Goal: Find specific page/section: Find specific page/section

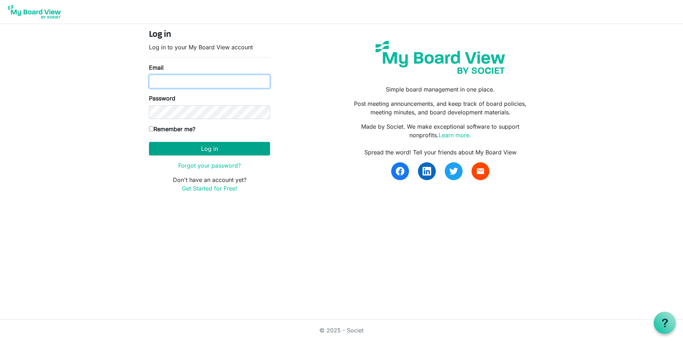
type input "[EMAIL_ADDRESS][DOMAIN_NAME]"
click at [217, 146] on button "Log in" at bounding box center [209, 149] width 121 height 14
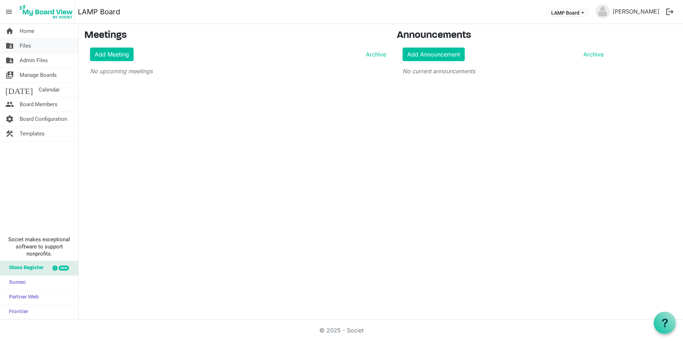
click at [39, 46] on link "folder_shared Files" at bounding box center [39, 46] width 78 height 14
